Goal: Transaction & Acquisition: Register for event/course

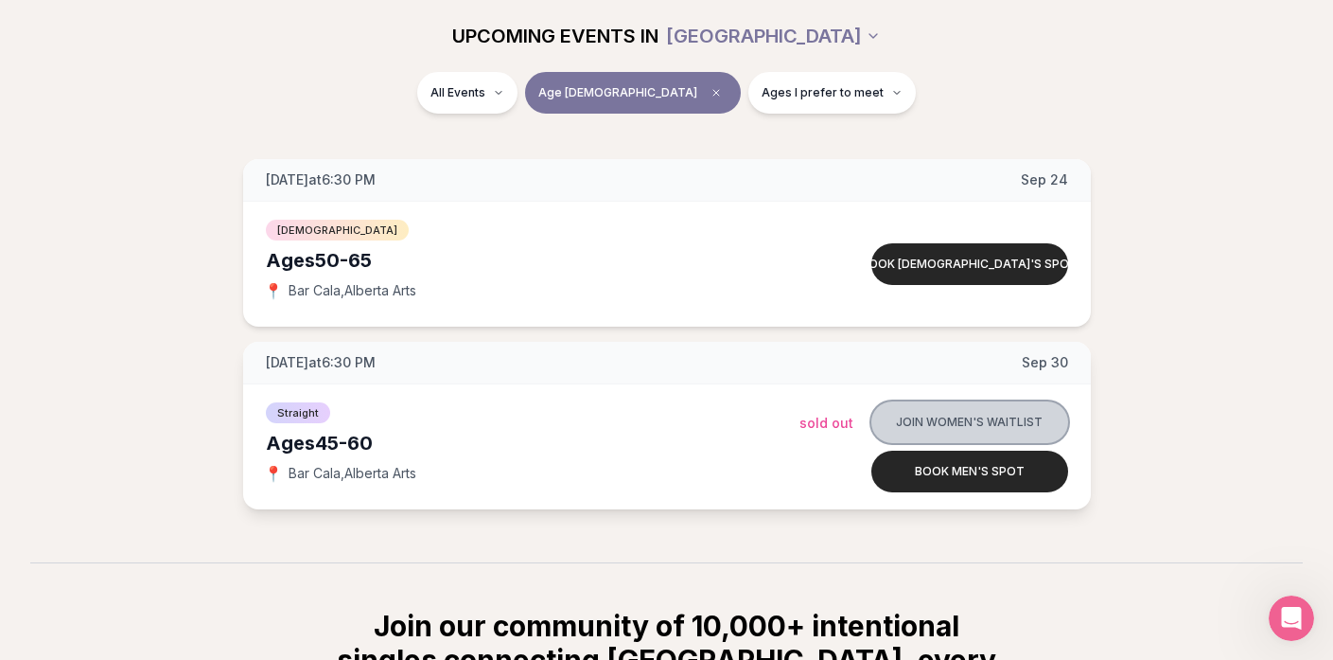
click at [939, 414] on button "Join women's waitlist" at bounding box center [970, 422] width 197 height 42
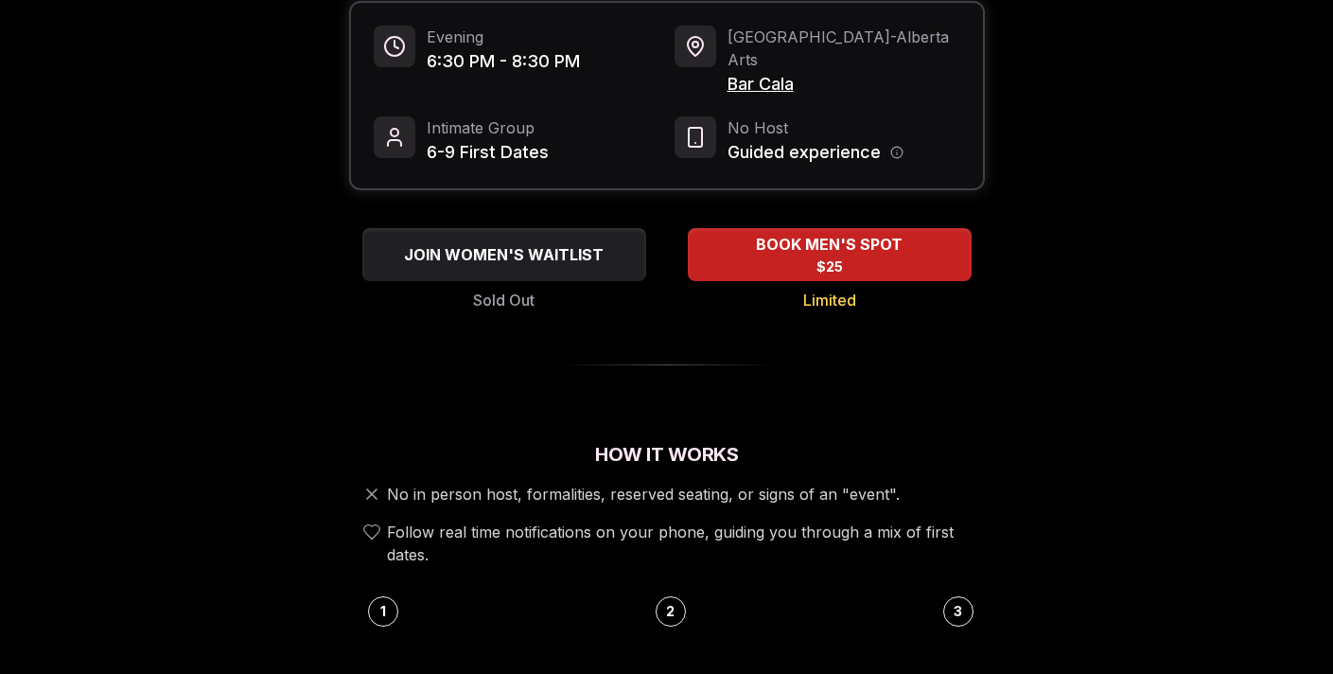
scroll to position [273, 0]
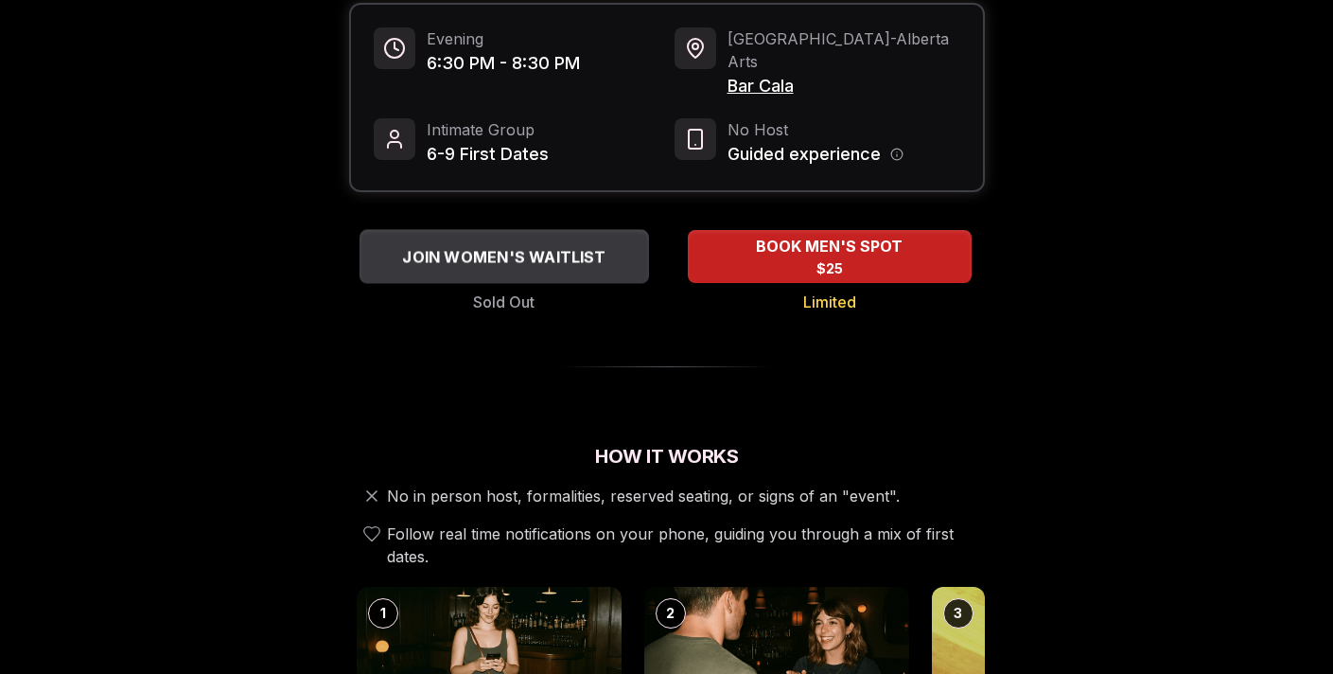
click at [509, 245] on span "JOIN WOMEN'S WAITLIST" at bounding box center [503, 256] width 211 height 23
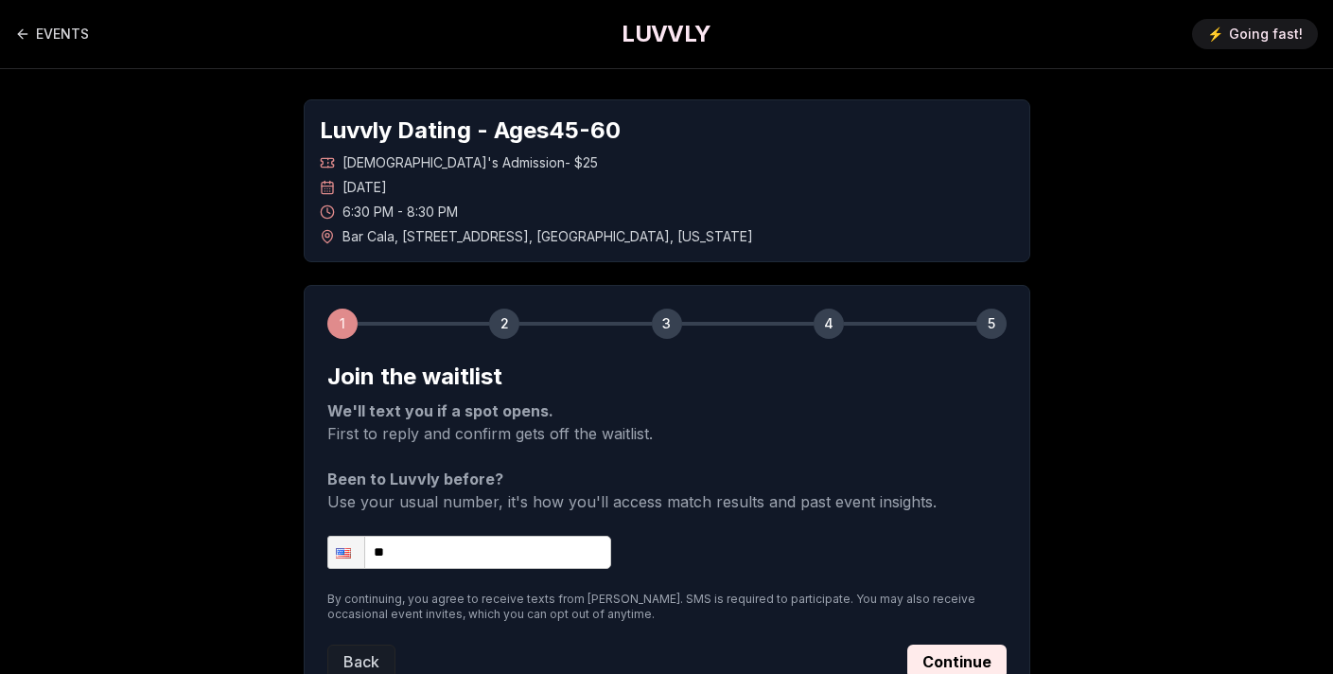
click at [447, 555] on input "**" at bounding box center [469, 552] width 284 height 33
type input "**********"
click at [945, 654] on button "Continue" at bounding box center [956, 661] width 99 height 34
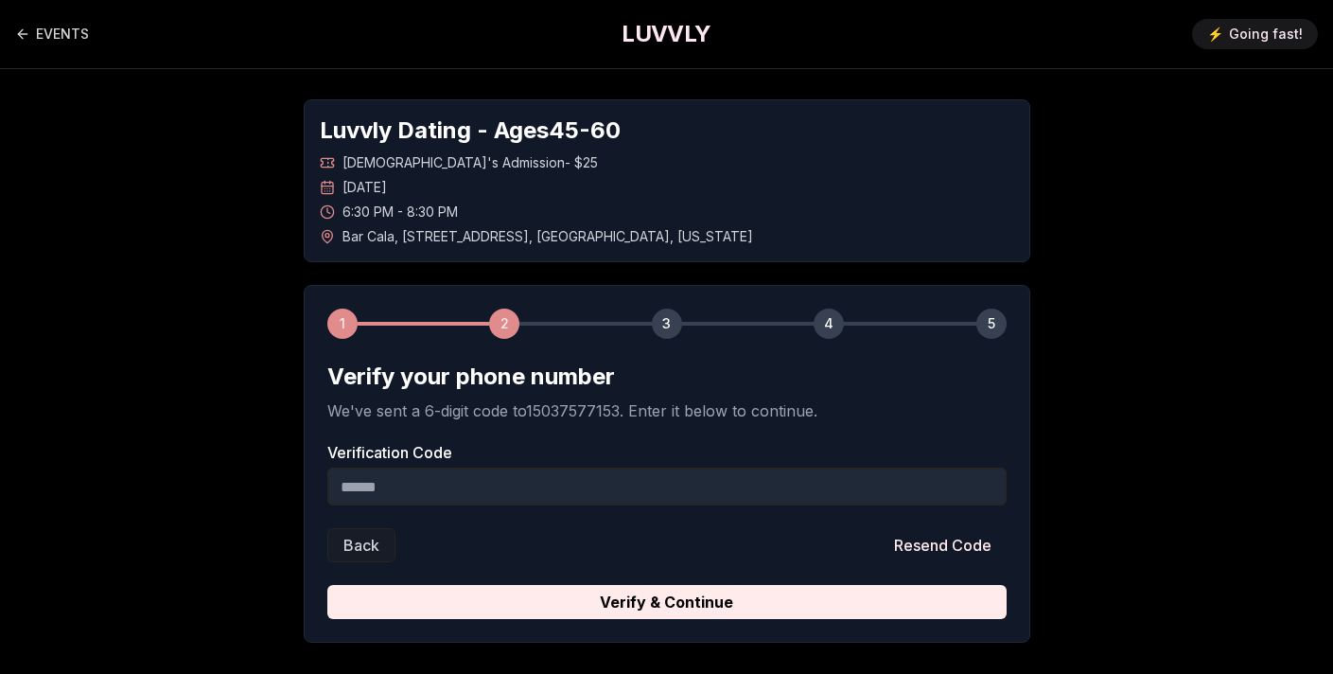
click at [453, 485] on input "Verification Code" at bounding box center [666, 486] width 679 height 38
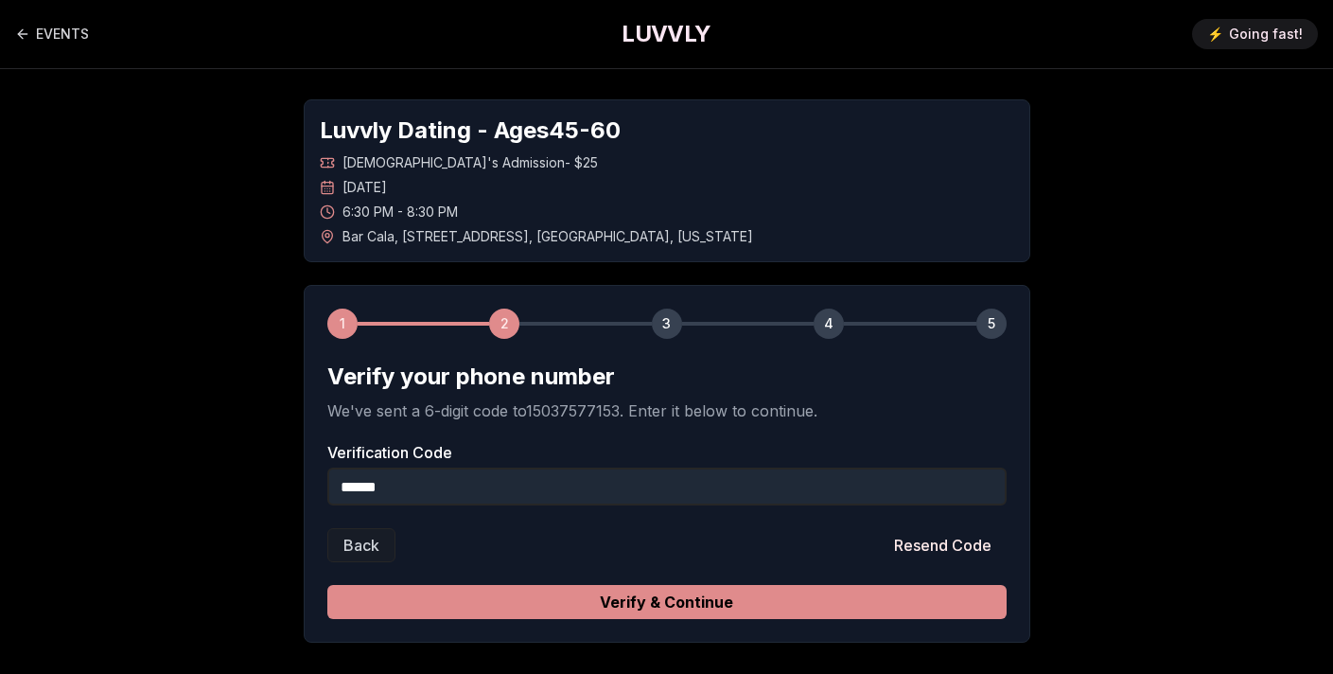
type input "******"
click at [491, 609] on button "Verify & Continue" at bounding box center [666, 602] width 679 height 34
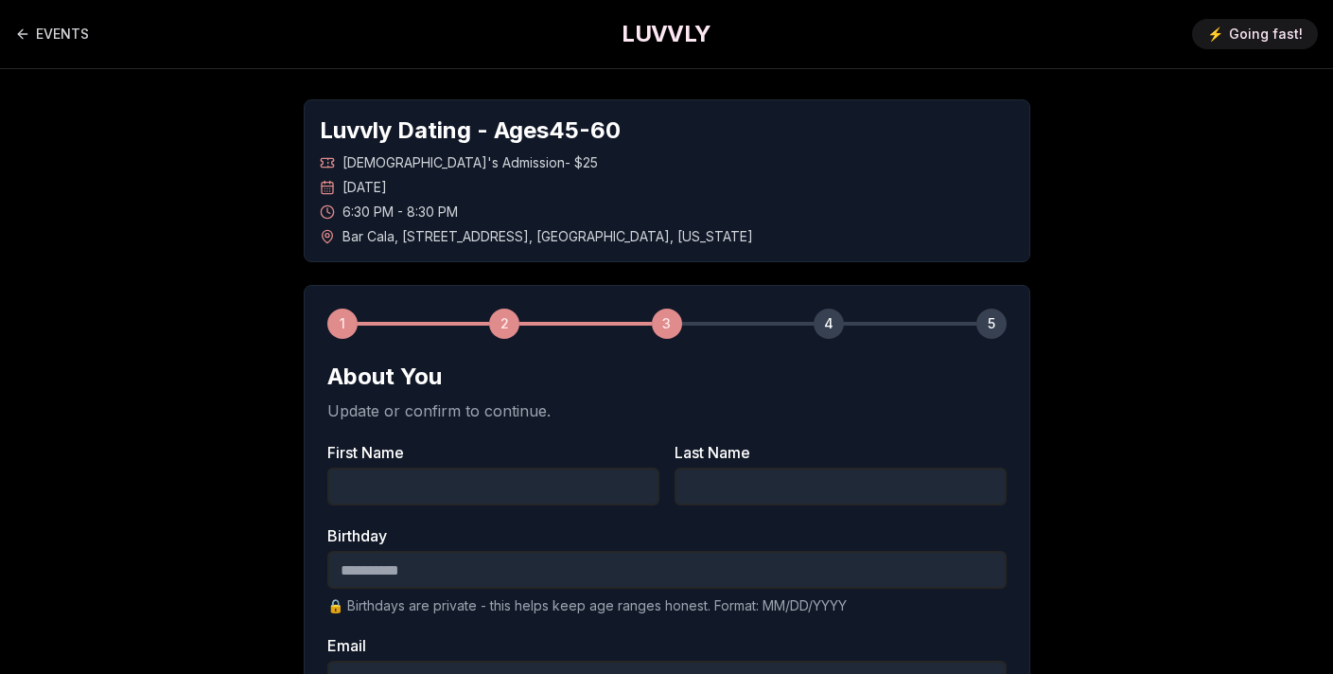
click at [460, 492] on input "First Name" at bounding box center [493, 486] width 332 height 38
type input "*****"
type input "**********"
click at [452, 568] on input "Birthday" at bounding box center [666, 570] width 679 height 38
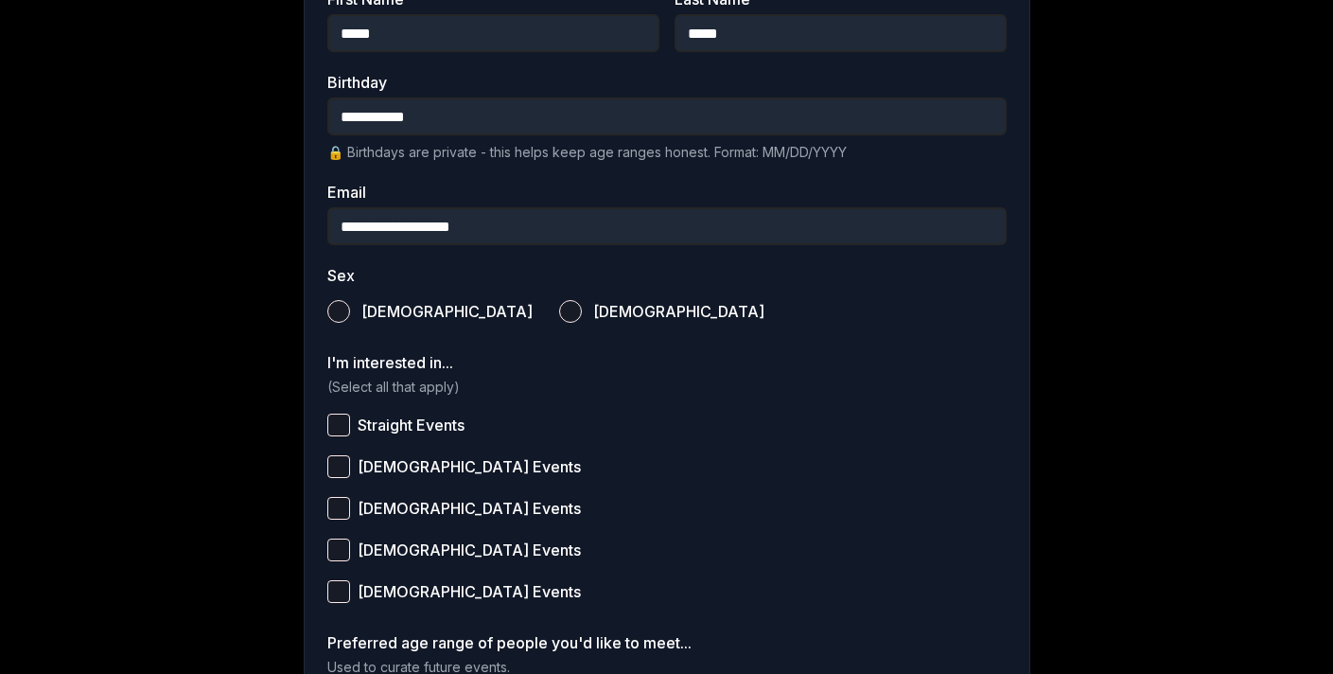
scroll to position [455, 0]
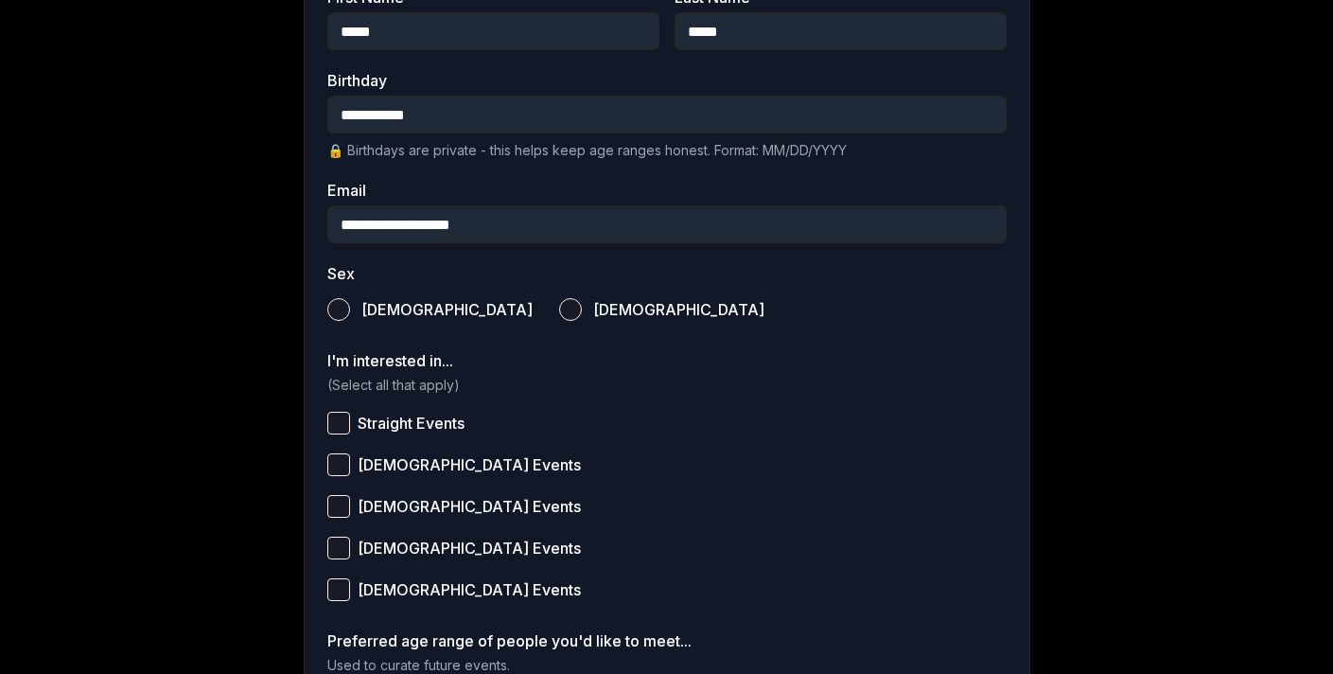
click at [344, 421] on button "Straight Events" at bounding box center [338, 423] width 23 height 23
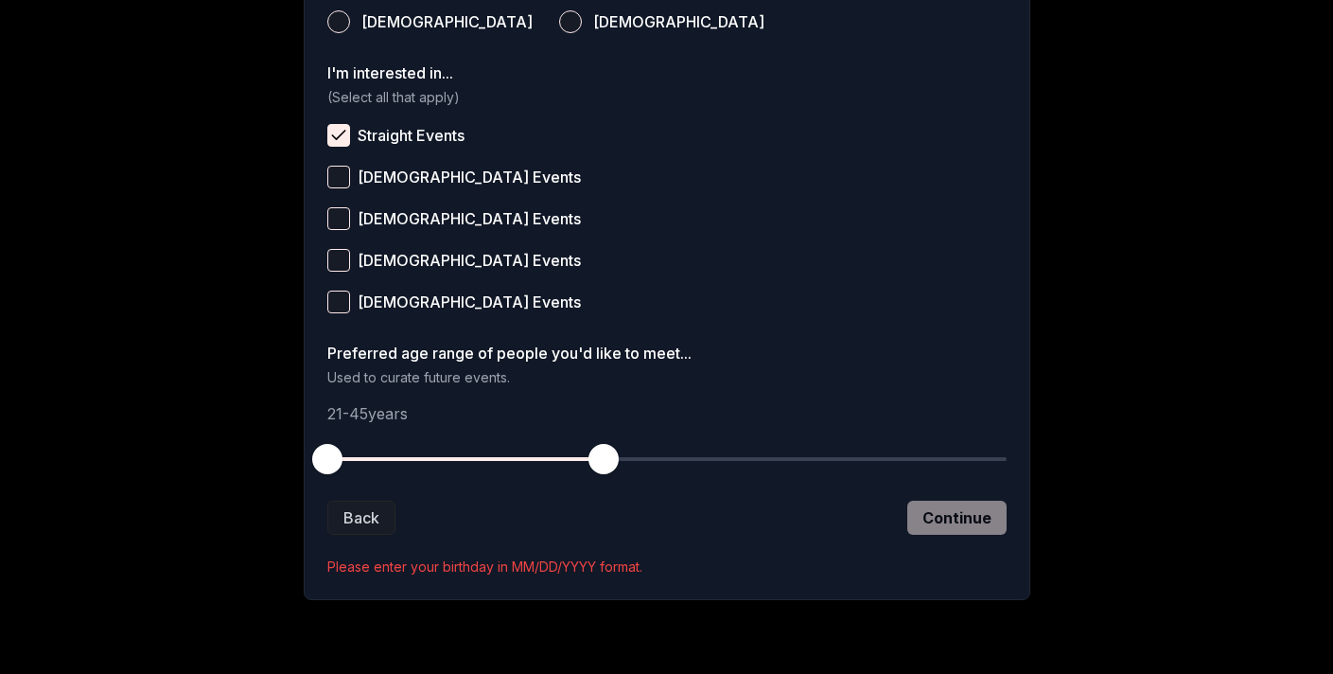
scroll to position [793, 0]
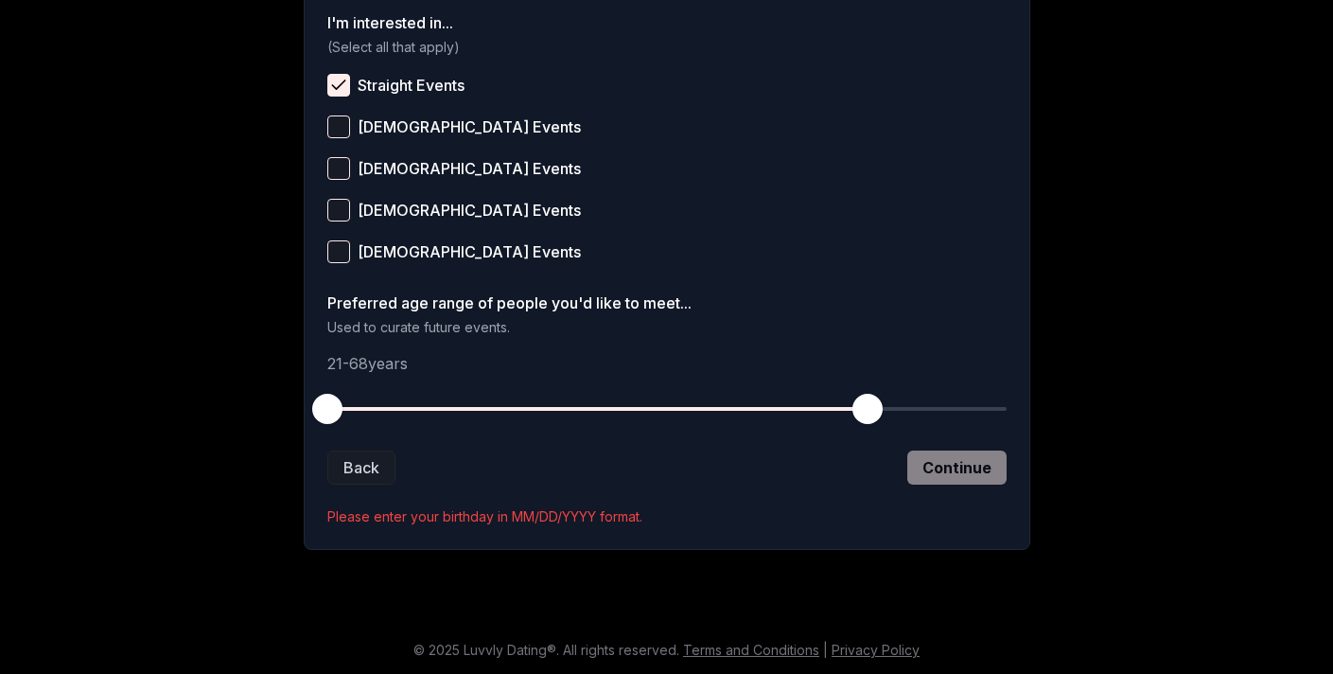
drag, startPoint x: 606, startPoint y: 407, endPoint x: 872, endPoint y: 392, distance: 266.3
click at [872, 392] on button "button" at bounding box center [868, 409] width 42 height 42
drag, startPoint x: 319, startPoint y: 402, endPoint x: 718, endPoint y: 404, distance: 399.3
click at [718, 404] on span "button" at bounding box center [718, 409] width 30 height 30
click at [855, 404] on span "button" at bounding box center [856, 409] width 30 height 30
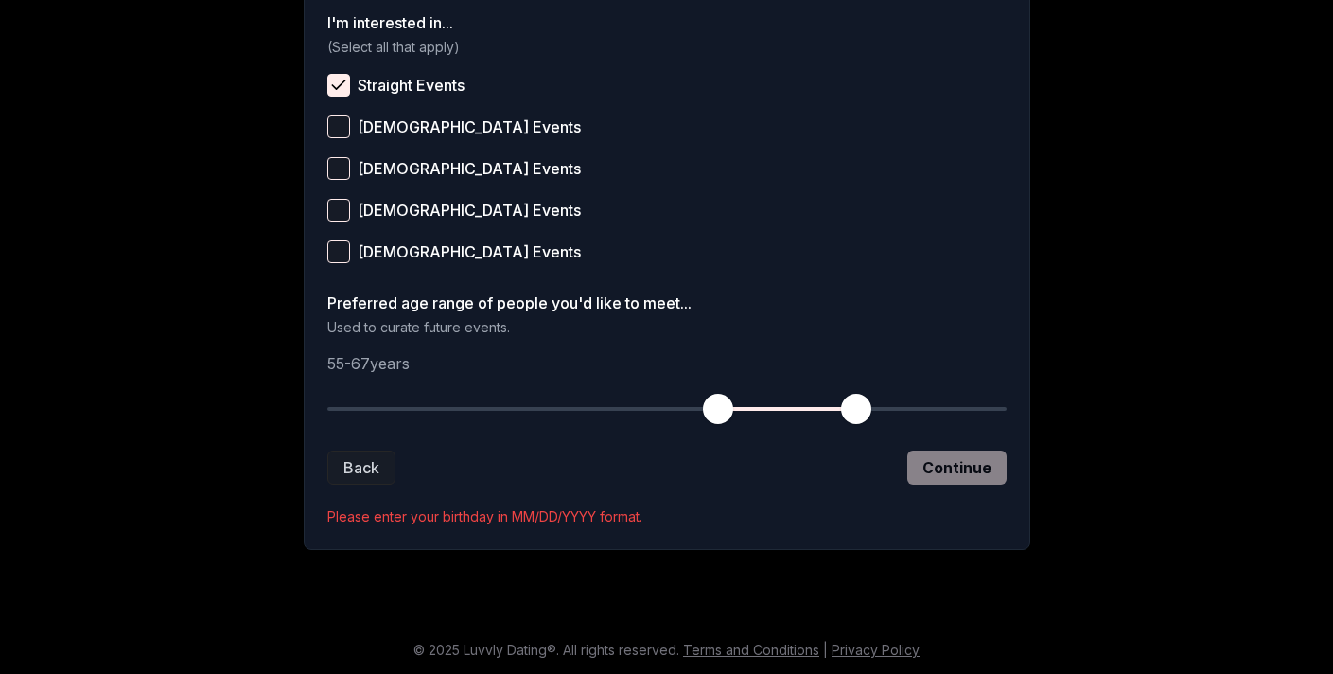
click at [944, 462] on div "Back Continue" at bounding box center [666, 467] width 679 height 34
click at [943, 472] on div "Back Continue" at bounding box center [666, 467] width 679 height 34
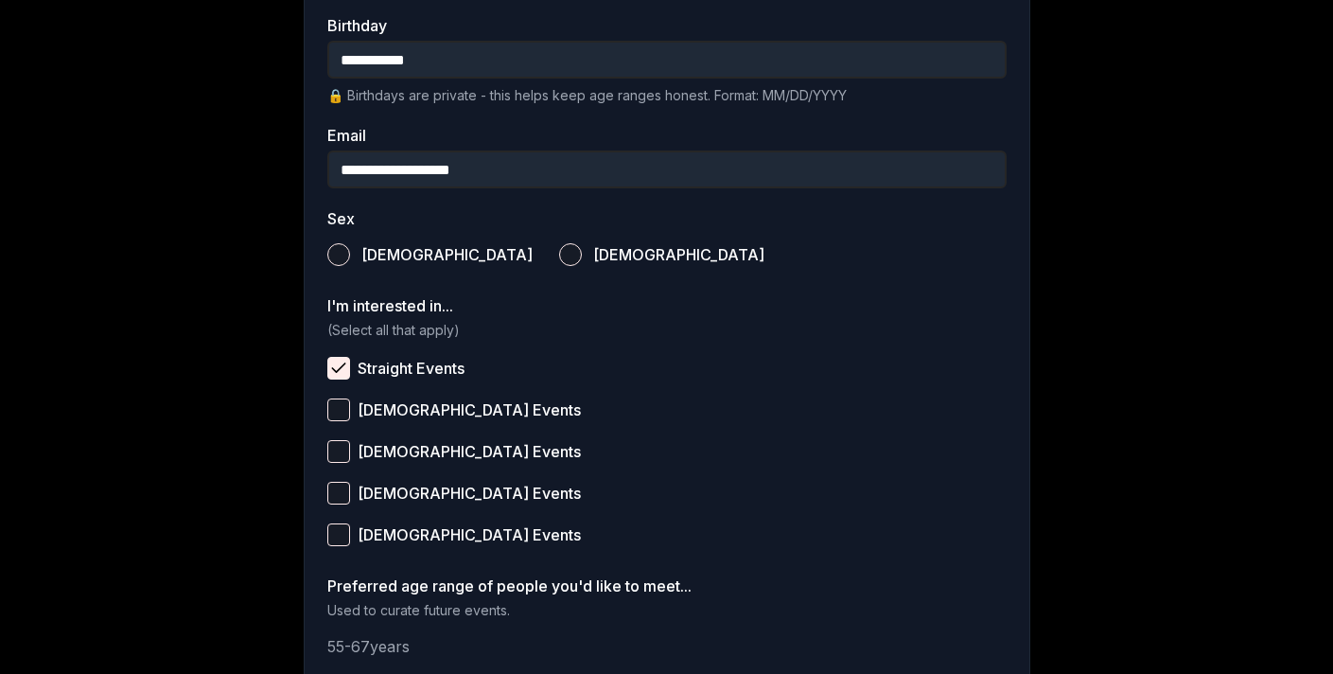
scroll to position [462, 0]
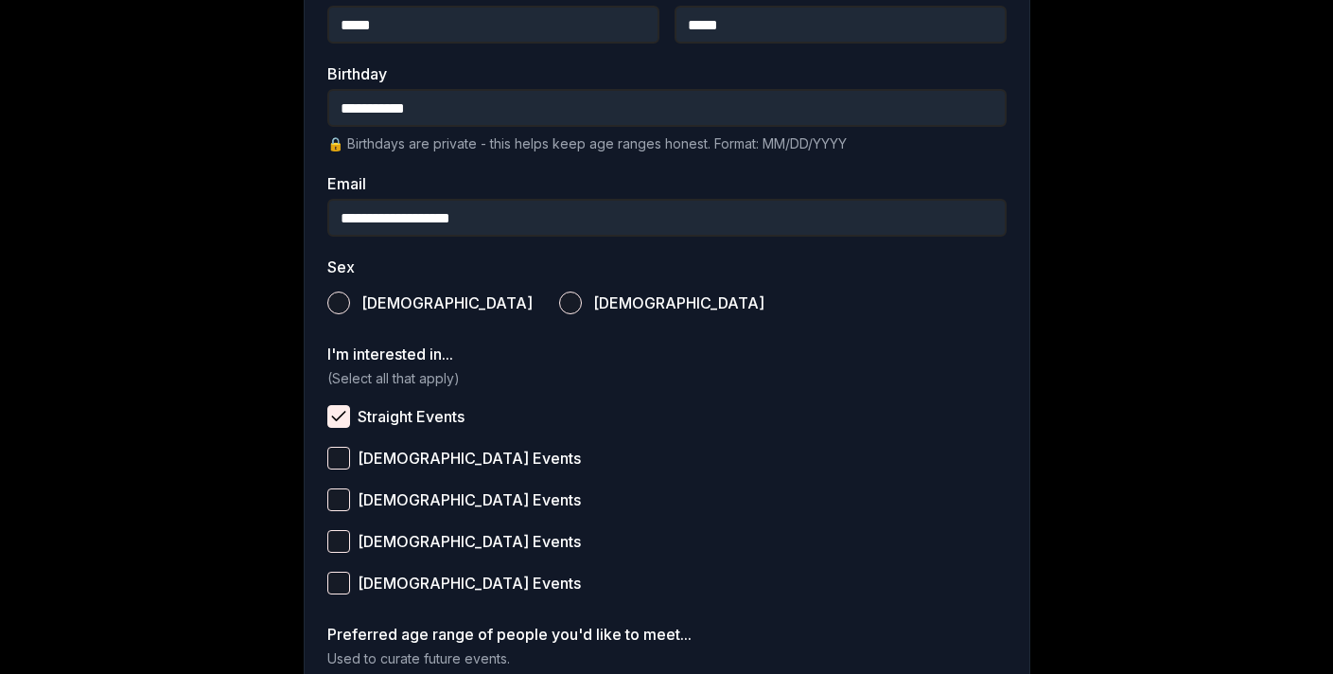
click at [559, 303] on button "[DEMOGRAPHIC_DATA]" at bounding box center [570, 302] width 23 height 23
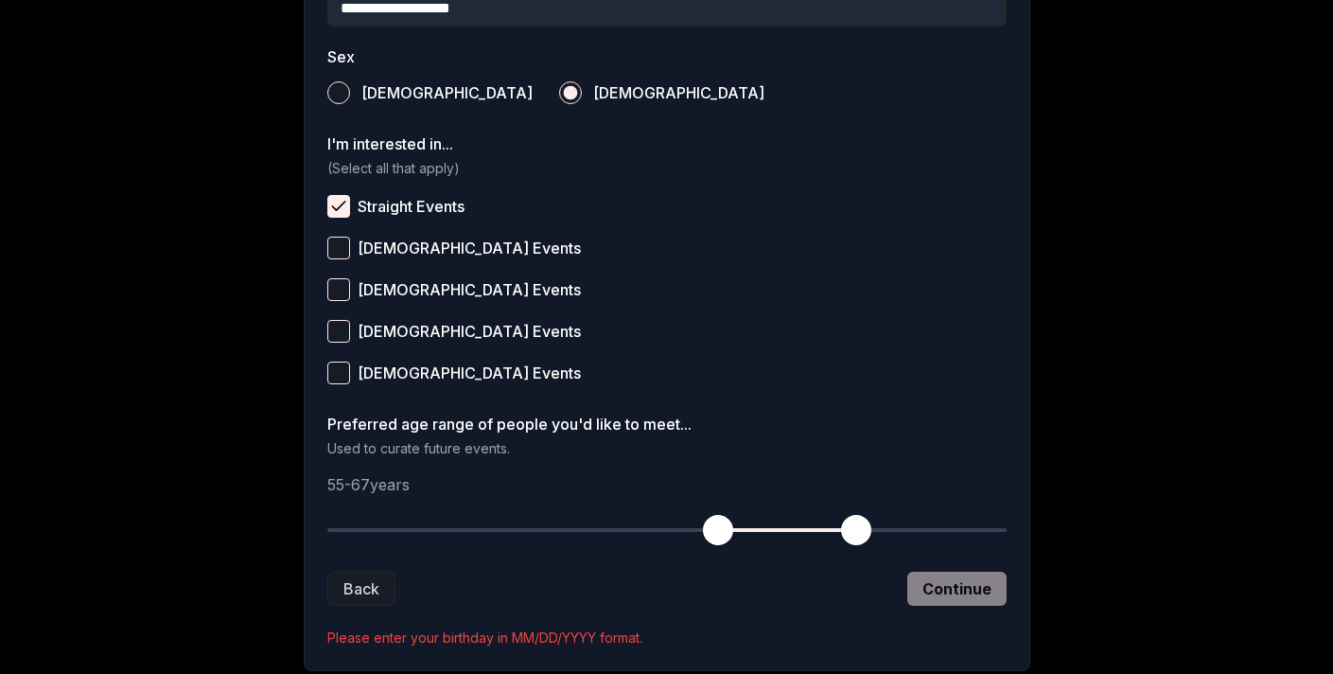
scroll to position [678, 0]
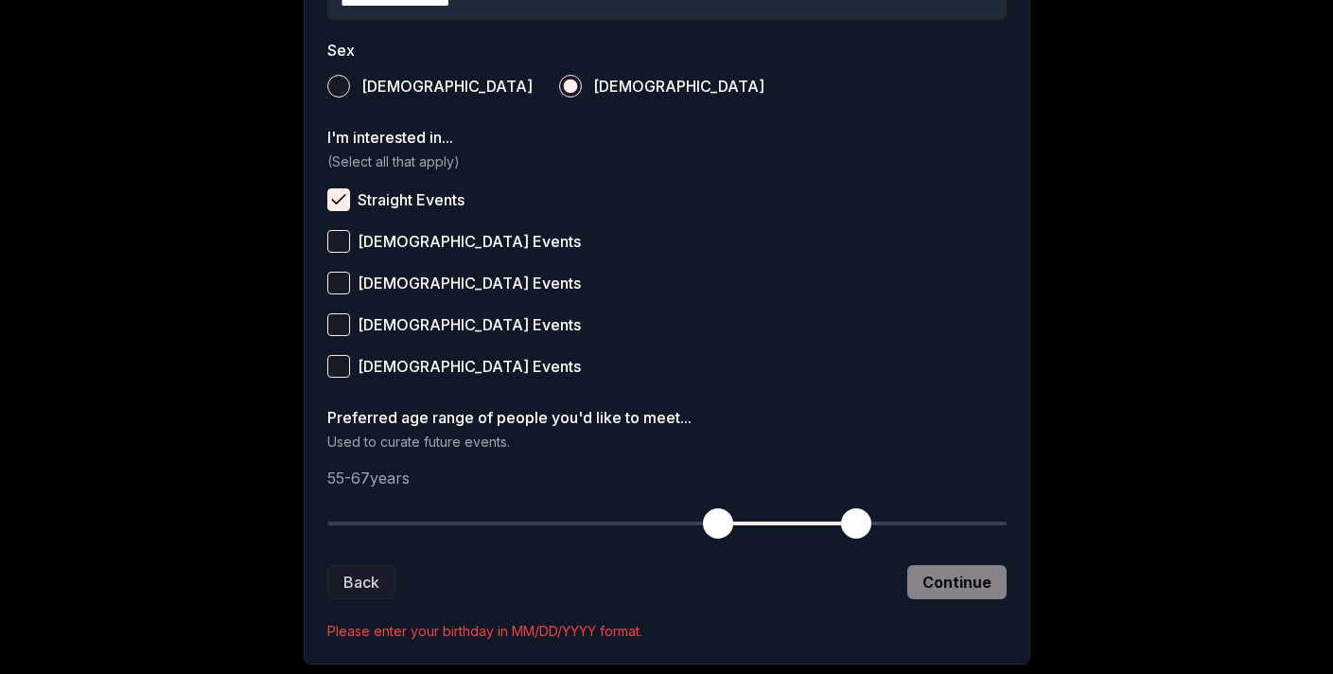
click at [976, 571] on div "Back Continue" at bounding box center [666, 582] width 679 height 34
click at [978, 580] on div "Back Continue" at bounding box center [666, 582] width 679 height 34
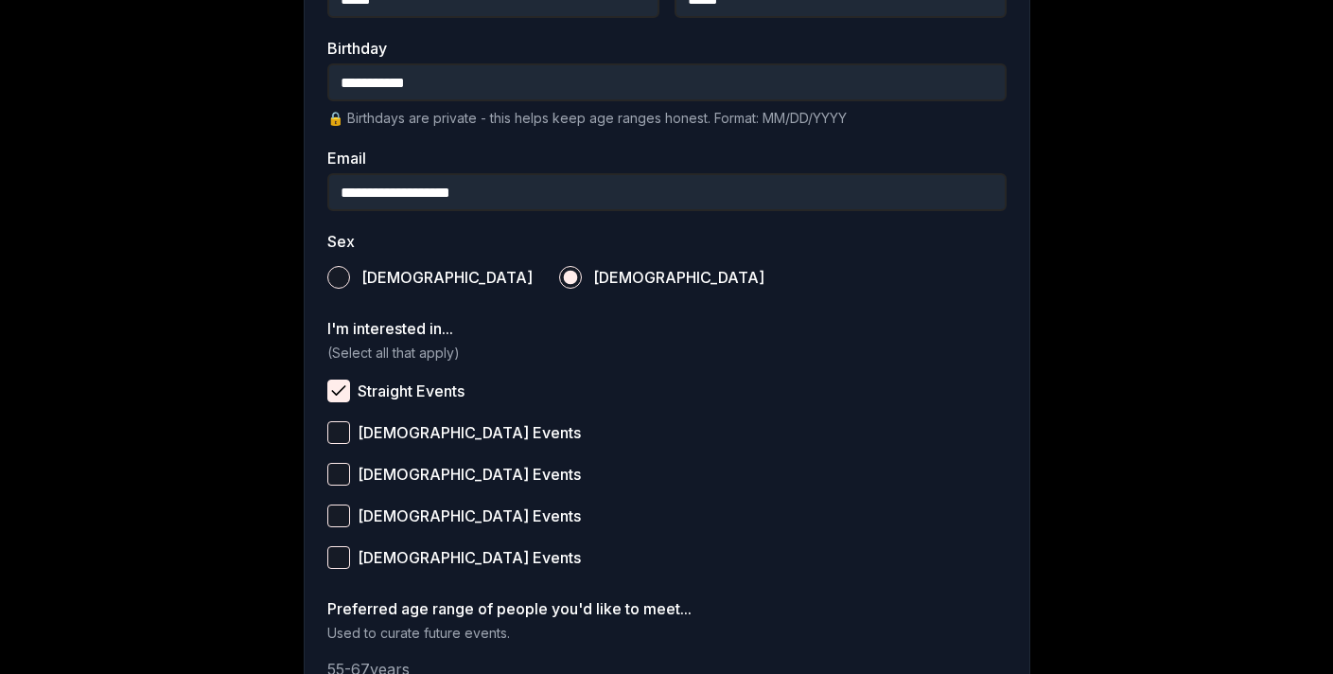
scroll to position [405, 0]
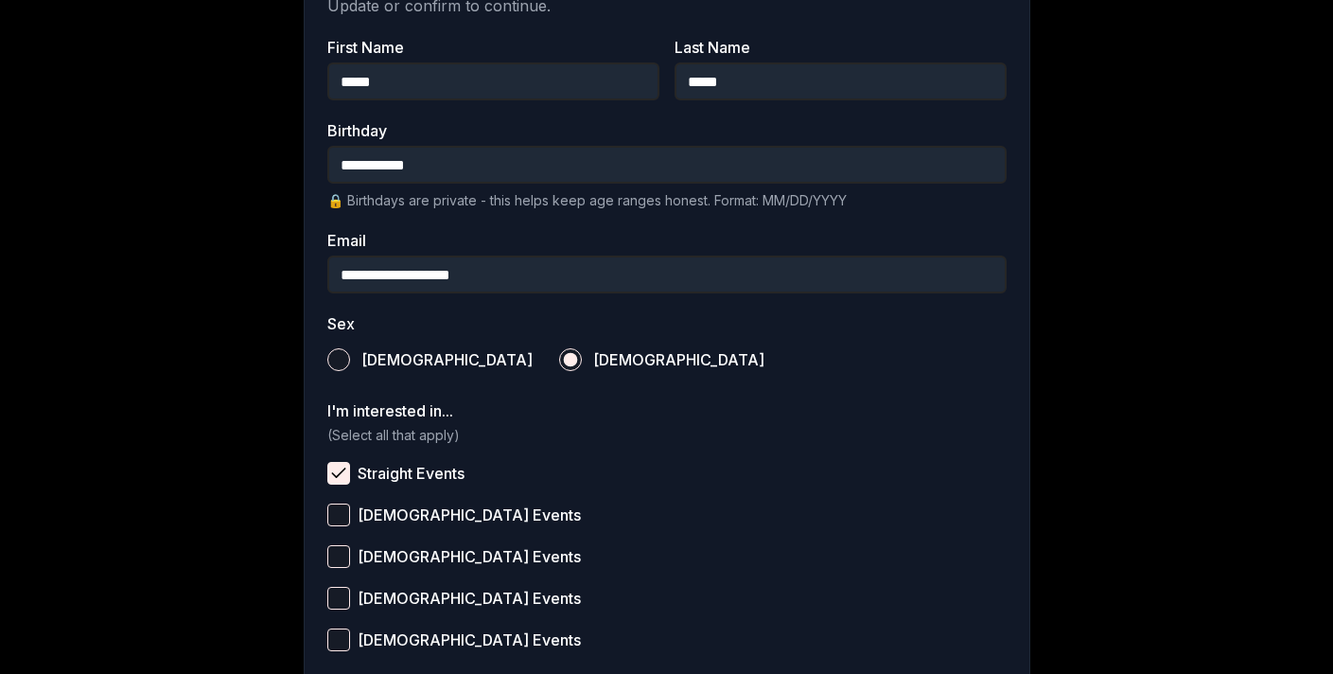
click at [481, 162] on input "**********" at bounding box center [666, 165] width 679 height 38
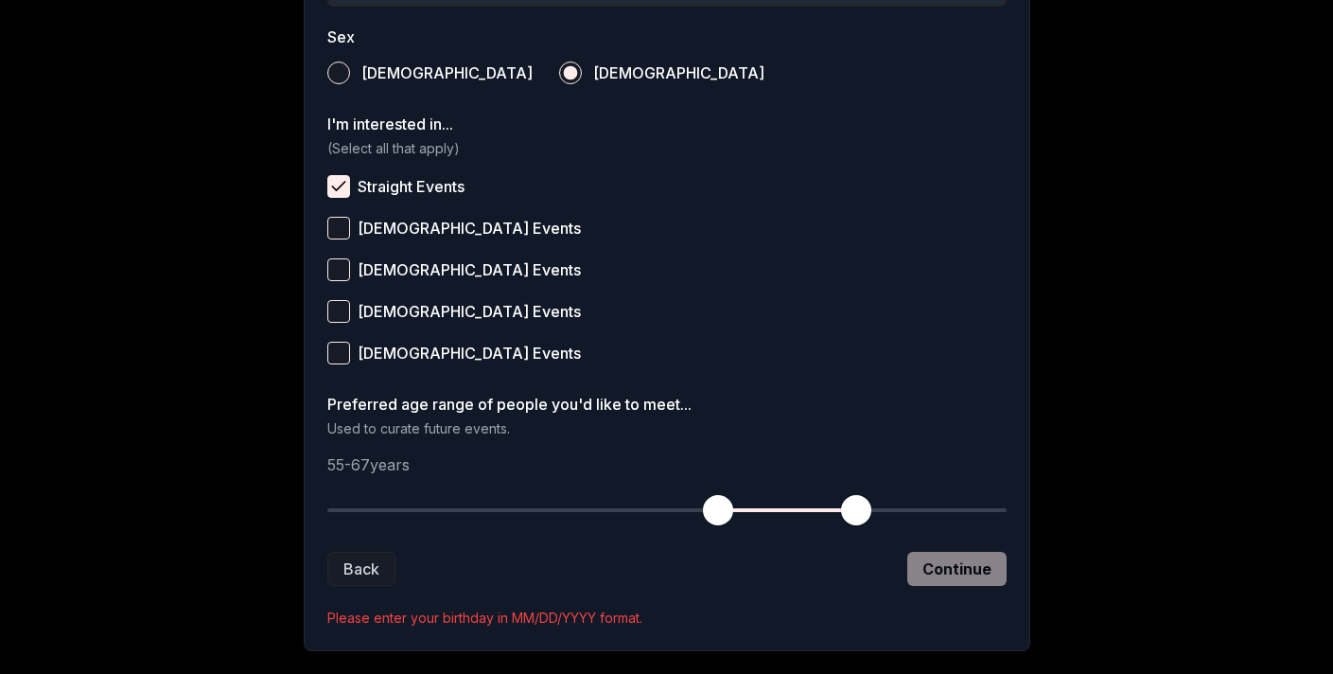
scroll to position [794, 0]
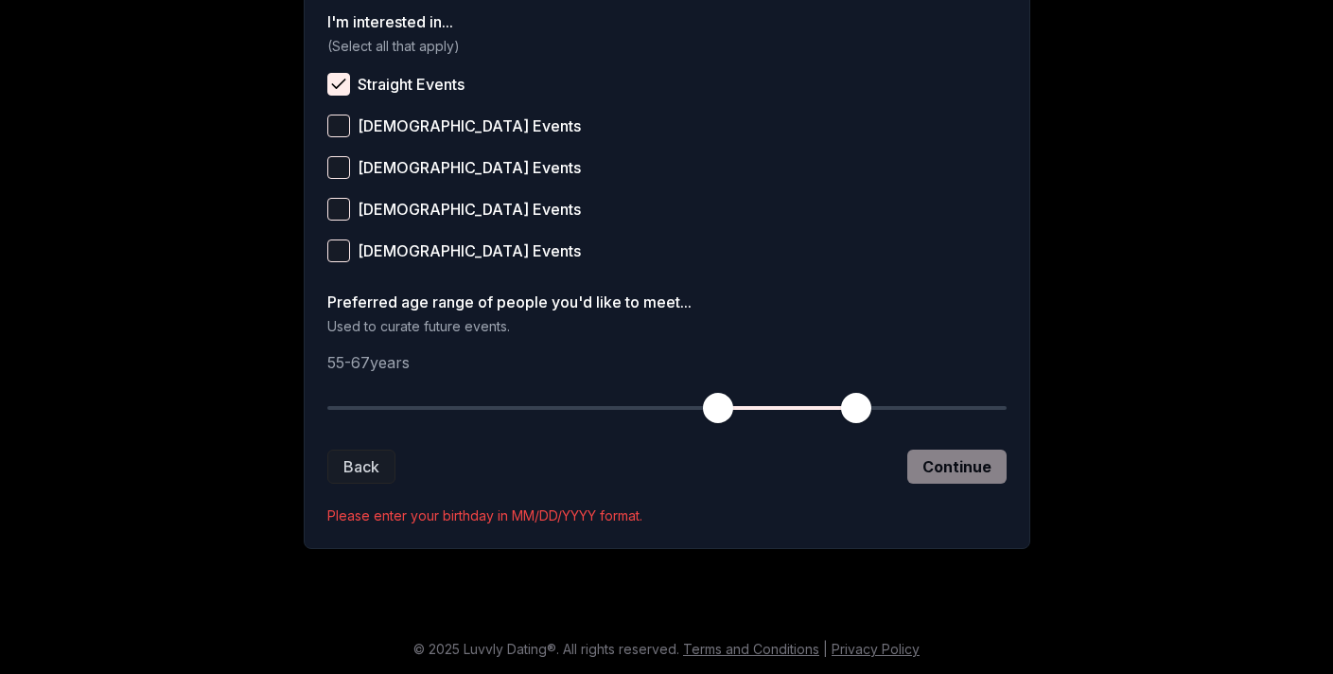
click at [978, 476] on div "Back Continue" at bounding box center [666, 466] width 679 height 34
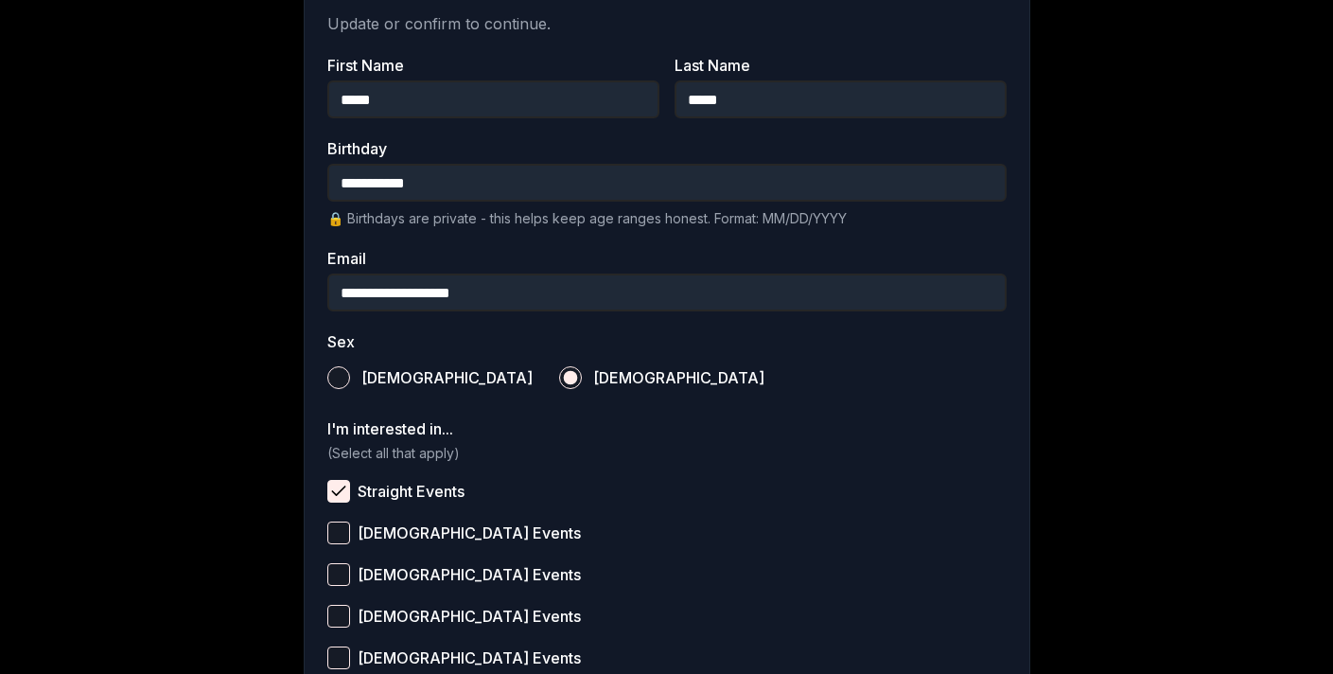
scroll to position [333, 0]
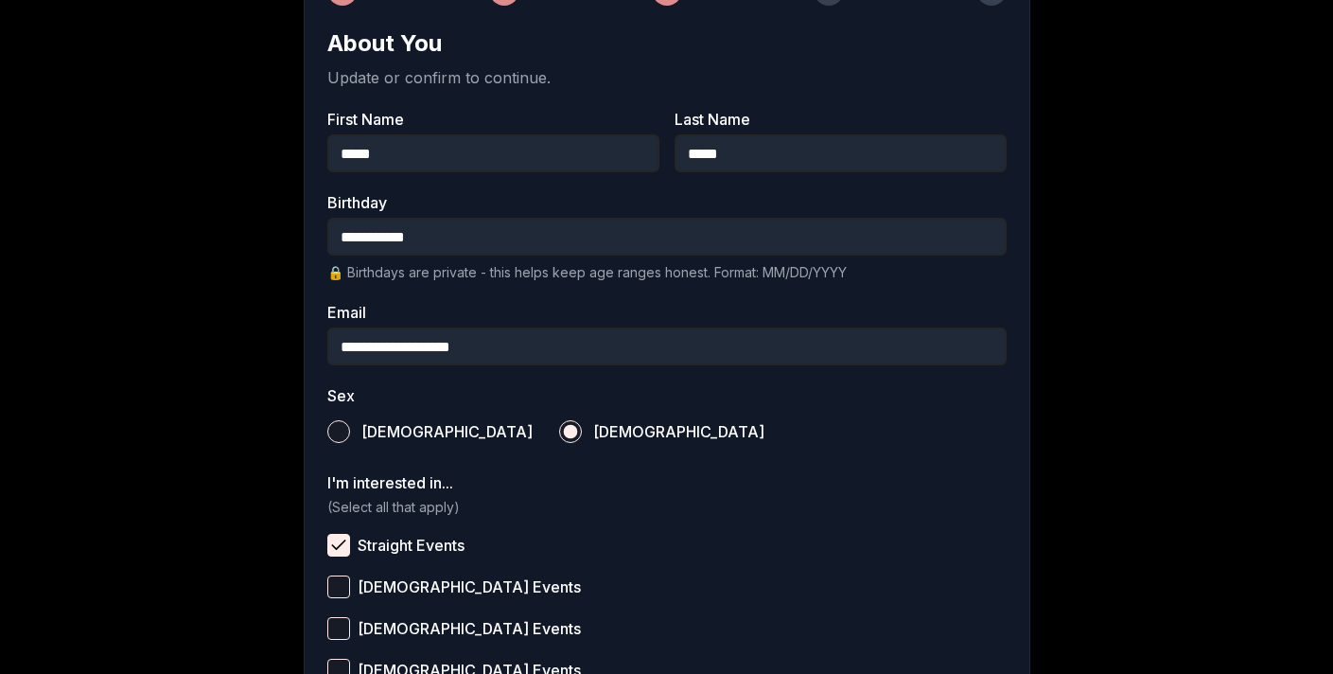
drag, startPoint x: 459, startPoint y: 242, endPoint x: 300, endPoint y: 238, distance: 159.0
click at [300, 238] on div "**********" at bounding box center [667, 388] width 1325 height 1304
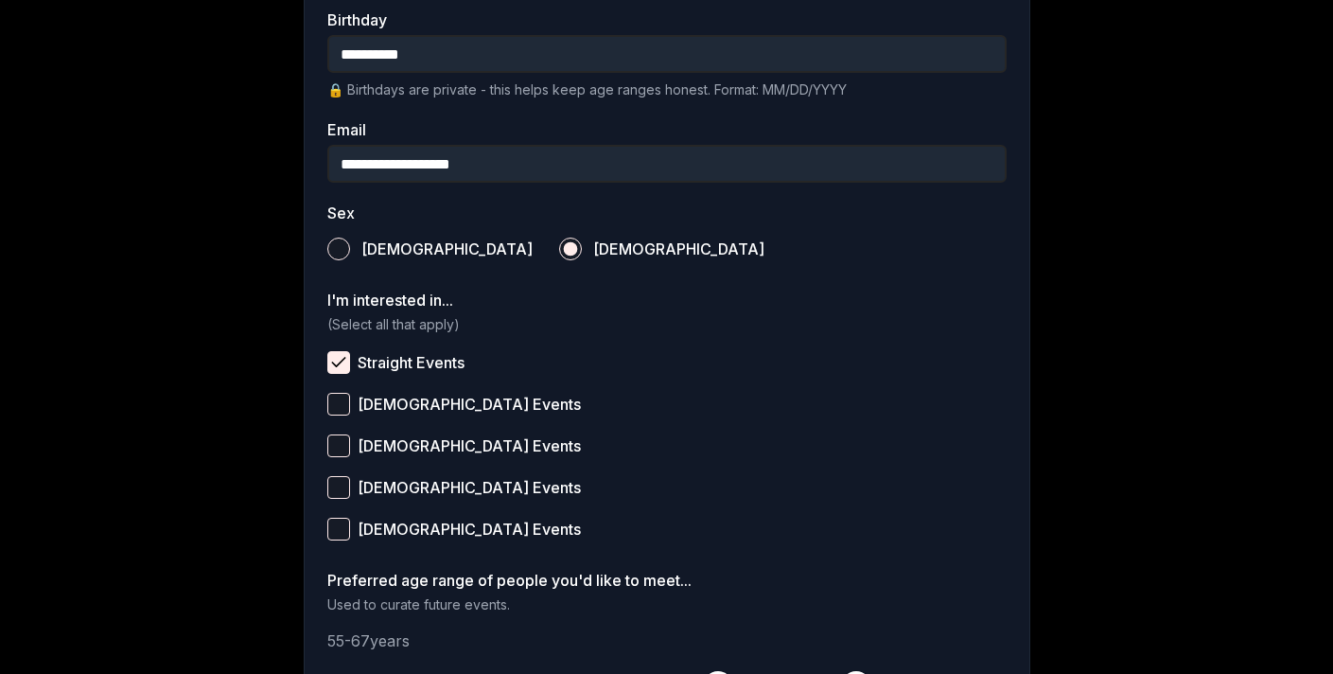
scroll to position [710, 0]
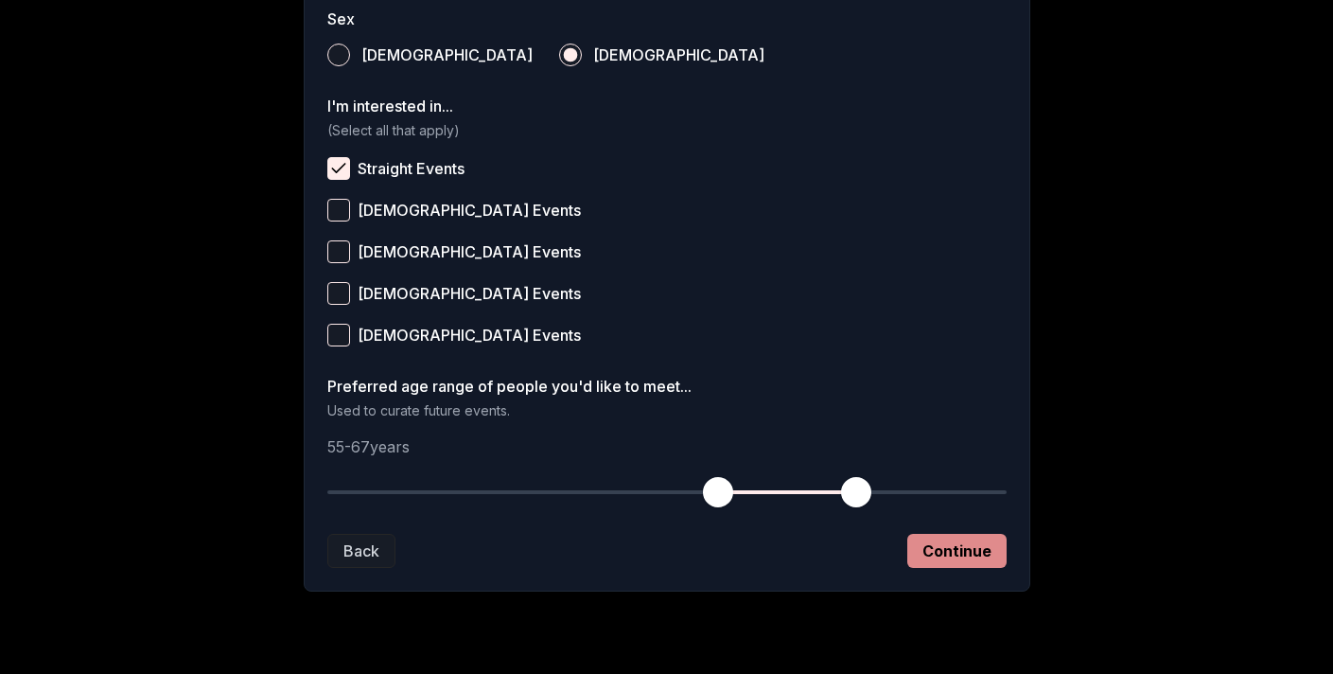
type input "**********"
click at [976, 545] on button "Continue" at bounding box center [956, 551] width 99 height 34
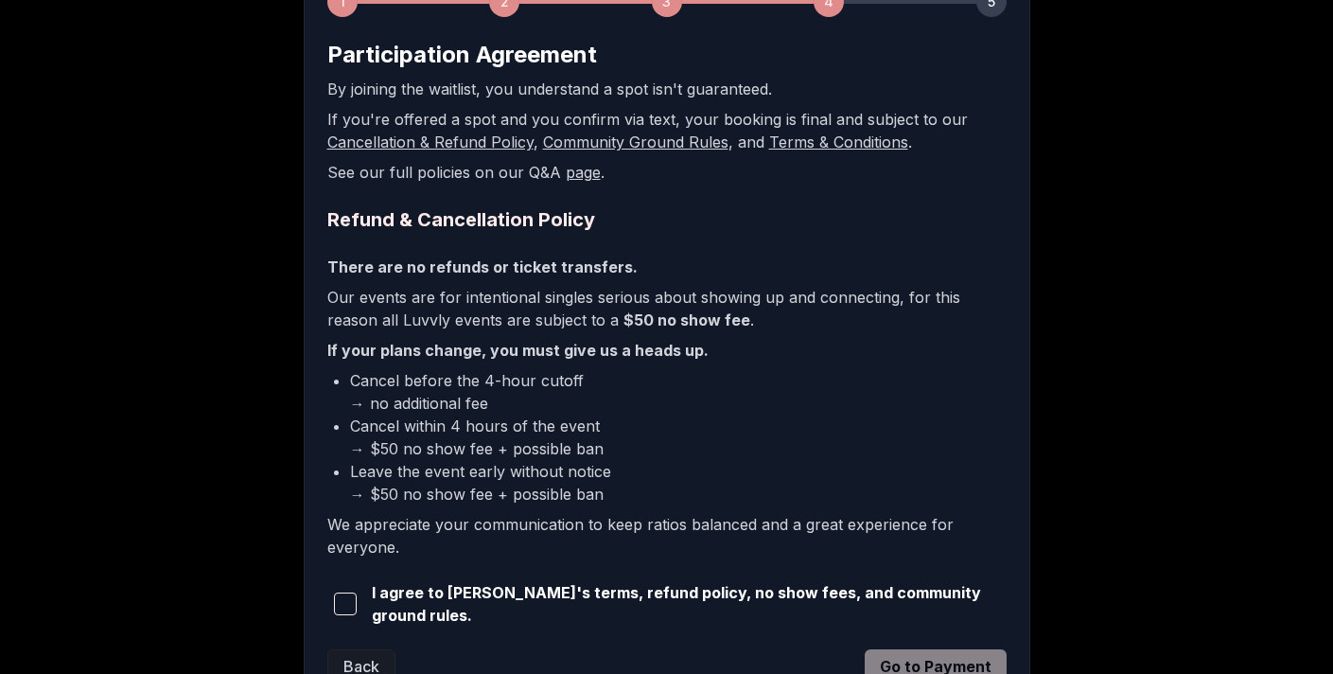
scroll to position [336, 0]
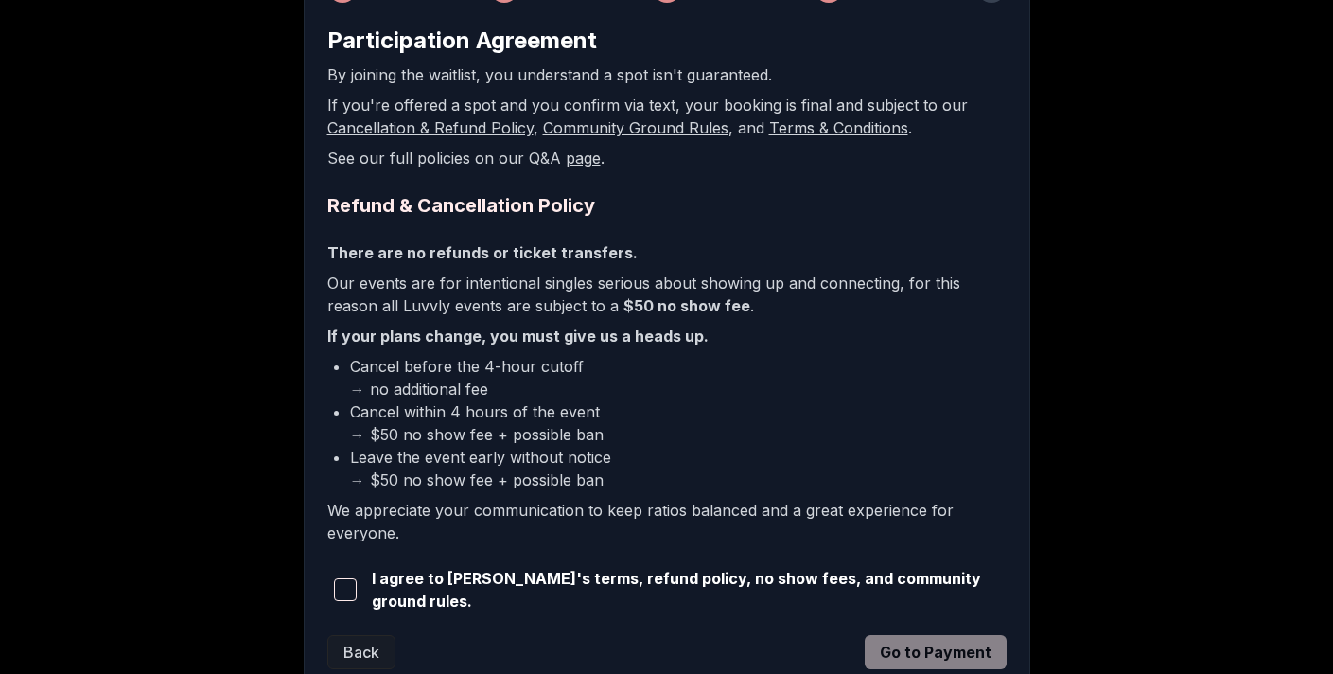
click at [354, 586] on span "button" at bounding box center [345, 589] width 23 height 23
click at [968, 643] on button "Go to Payment" at bounding box center [936, 652] width 142 height 34
